Goal: Transaction & Acquisition: Purchase product/service

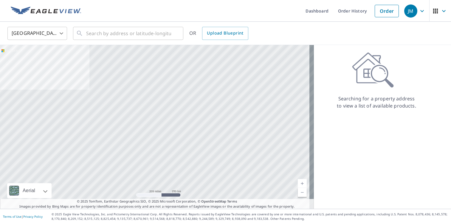
click at [398, 173] on div "Searching for a property address to view a list of available products." at bounding box center [376, 127] width 125 height 164
click at [126, 29] on input "text" at bounding box center [128, 33] width 85 height 17
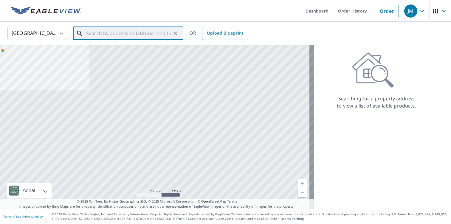
paste input "[STREET_ADDRESS][PERSON_NAME]"
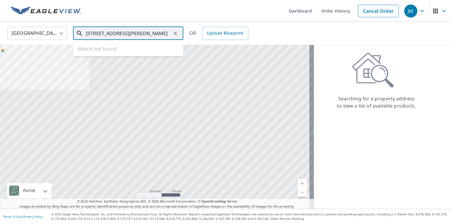
scroll to position [0, 5]
click at [135, 47] on span "[STREET_ADDRESS]" at bounding box center [132, 50] width 94 height 7
type input "[STREET_ADDRESS]"
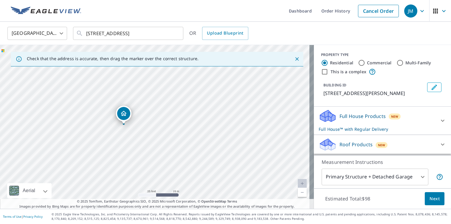
scroll to position [30, 0]
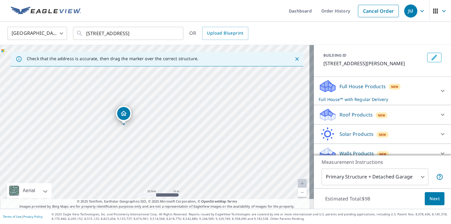
click at [439, 114] on icon at bounding box center [442, 114] width 7 height 7
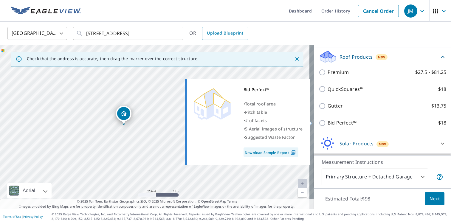
scroll to position [89, 0]
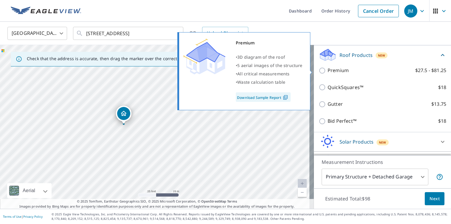
click at [328, 72] on p "Premium" at bounding box center [338, 70] width 21 height 7
click at [328, 72] on input "Premium $27.5 - $81.25" at bounding box center [323, 70] width 9 height 7
checkbox input "true"
checkbox input "false"
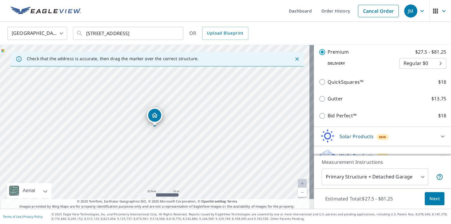
scroll to position [119, 0]
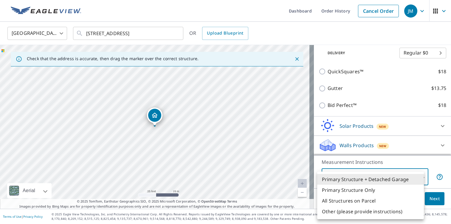
click at [418, 177] on body "JM JM Dashboard Order History Cancel Order JM [GEOGRAPHIC_DATA] [GEOGRAPHIC_DAT…" at bounding box center [225, 112] width 451 height 224
click at [384, 202] on li "All Structures on Parcel" at bounding box center [370, 201] width 107 height 11
type input "3"
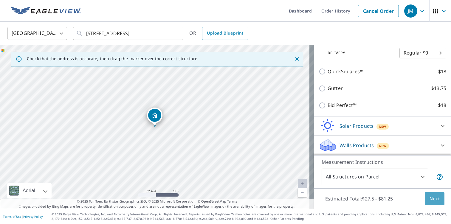
click at [434, 199] on span "Next" at bounding box center [435, 198] width 10 height 7
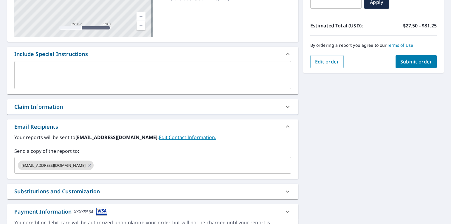
scroll to position [151, 0]
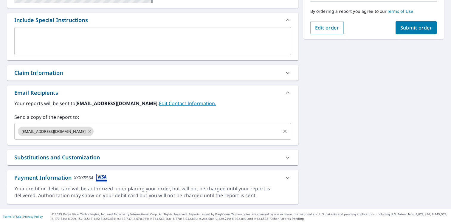
click at [87, 131] on icon at bounding box center [89, 131] width 5 height 7
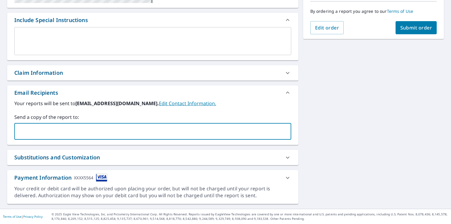
click at [99, 132] on input "text" at bounding box center [148, 131] width 263 height 11
type input "[EMAIL_ADDRESS][DOMAIN_NAME]"
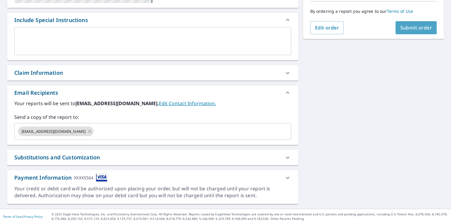
click at [414, 30] on span "Submit order" at bounding box center [417, 27] width 32 height 7
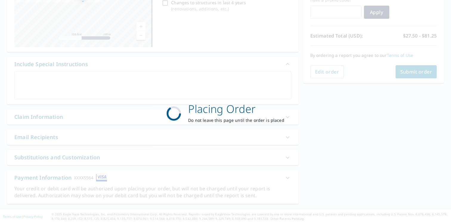
scroll to position [107, 0]
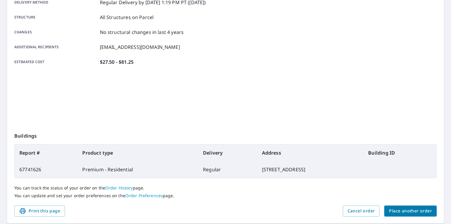
click at [306, 154] on th "Address" at bounding box center [310, 153] width 106 height 17
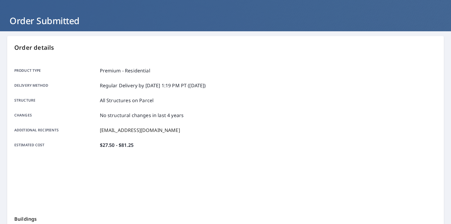
scroll to position [18, 0]
